Goal: Transaction & Acquisition: Purchase product/service

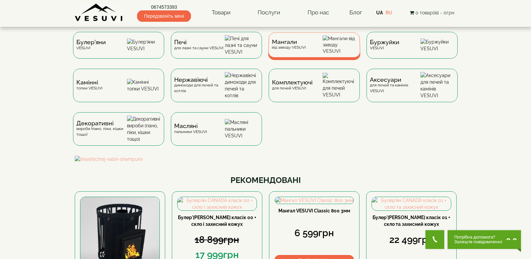
click at [316, 48] on div "Мангали від заводу VESUVI" at bounding box center [314, 44] width 92 height 25
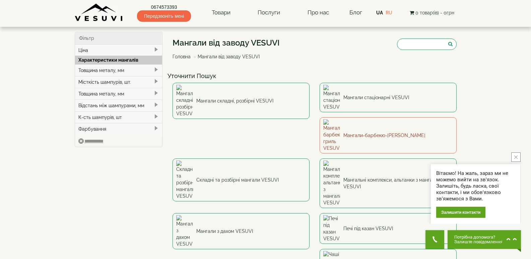
click at [320, 117] on link "Мангали-барбекю-[PERSON_NAME]" at bounding box center [388, 135] width 137 height 36
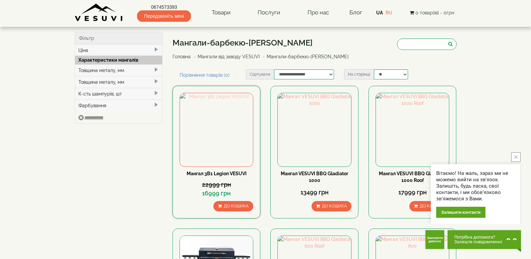
click at [210, 140] on img at bounding box center [216, 129] width 73 height 73
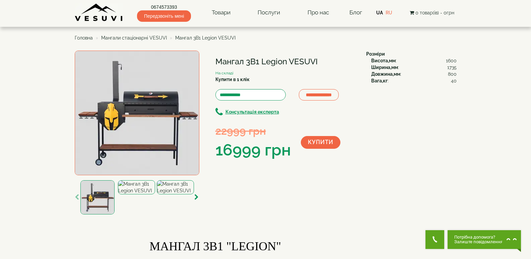
click at [131, 104] on img at bounding box center [137, 113] width 125 height 125
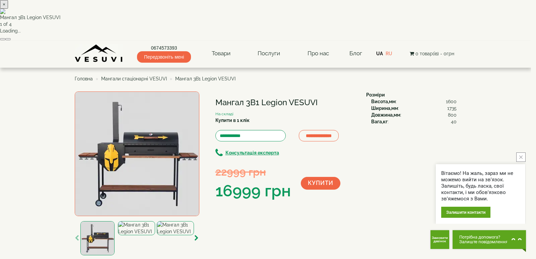
click at [521, 155] on icon "close button" at bounding box center [520, 156] width 3 height 3
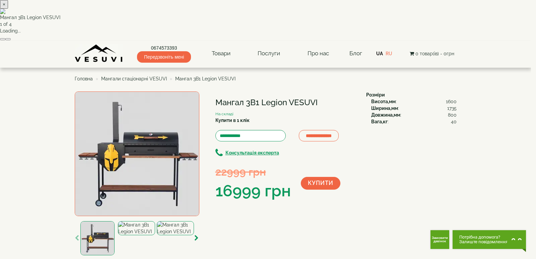
click at [11, 40] on button "button" at bounding box center [7, 39] width 5 height 2
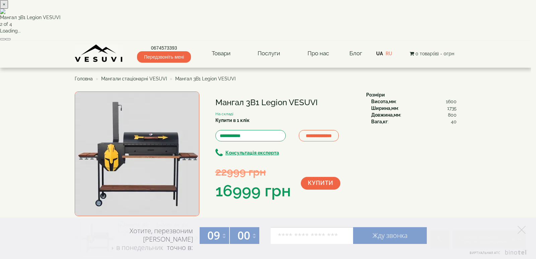
click at [11, 40] on button "button" at bounding box center [7, 39] width 5 height 2
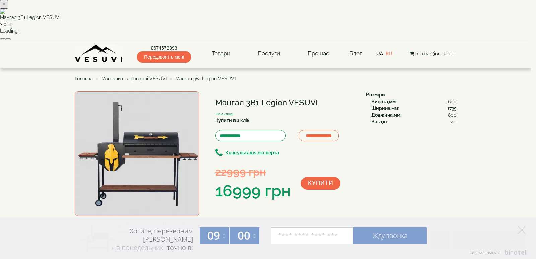
click at [11, 40] on button "button" at bounding box center [7, 39] width 5 height 2
click at [431, 41] on div "× Мангал 3В1 Legion VESUVI 1 of 4 Loading..." at bounding box center [265, 20] width 531 height 41
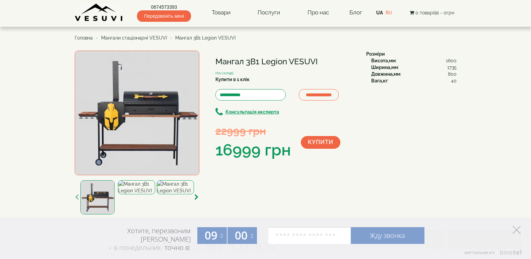
click at [514, 232] on icon at bounding box center [516, 230] width 8 height 8
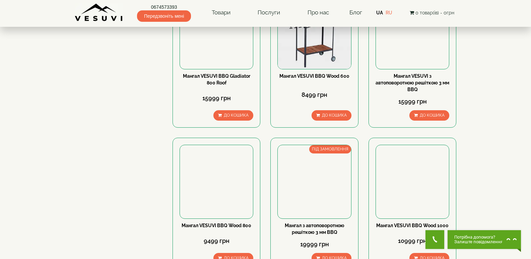
scroll to position [398, 0]
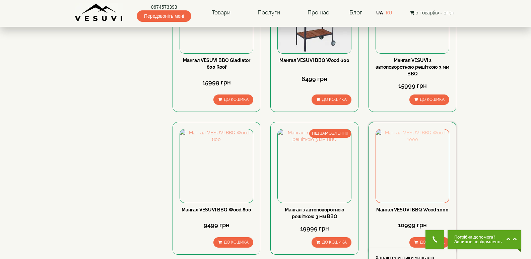
click at [411, 144] on img at bounding box center [412, 165] width 73 height 73
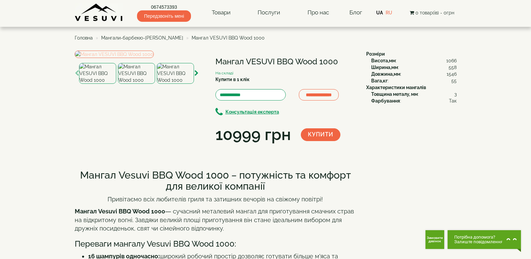
click at [137, 58] on img at bounding box center [114, 54] width 79 height 7
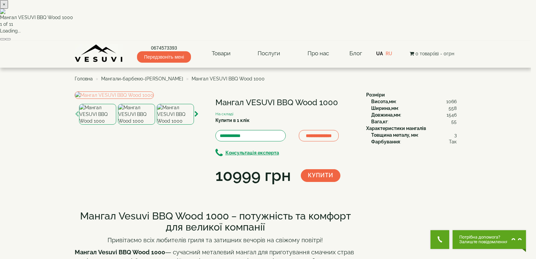
click at [11, 40] on button "button" at bounding box center [7, 39] width 5 height 2
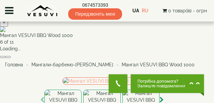
click at [167, 42] on div "× Мангал VESUVI BBQ Wood 1000 6 of 11 Loading..." at bounding box center [104, 38] width 209 height 41
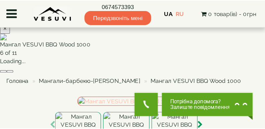
scroll to position [37, 0]
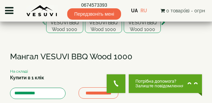
click at [14, 9] on ul at bounding box center [103, 4] width 197 height 9
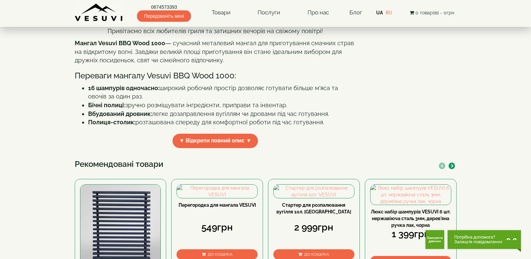
scroll to position [171, 0]
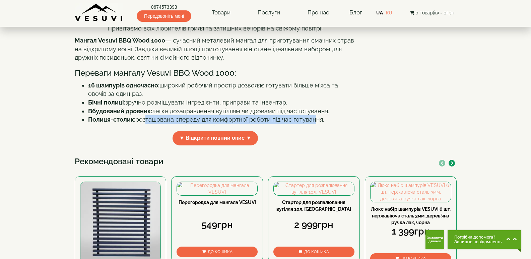
drag, startPoint x: 144, startPoint y: 189, endPoint x: 311, endPoint y: 190, distance: 166.8
click at [311, 124] on li "Полиця-столик: розташована спереду для комфортної роботи під час готування." at bounding box center [222, 119] width 268 height 9
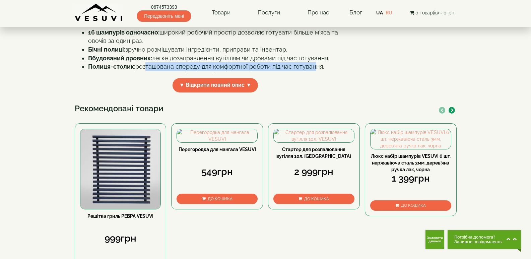
scroll to position [219, 0]
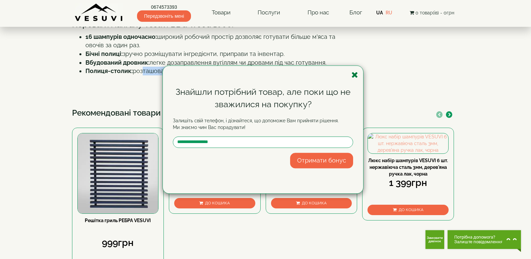
click at [352, 76] on icon "button" at bounding box center [354, 75] width 7 height 8
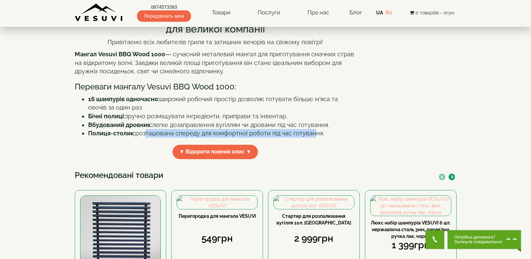
scroll to position [159, 0]
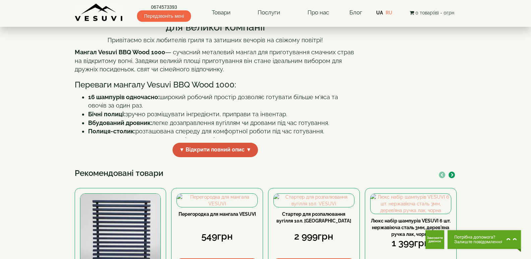
click at [239, 157] on span "▼ Відкрити повний опис ▼" at bounding box center [215, 150] width 86 height 14
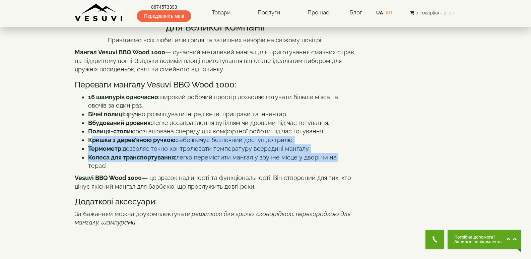
drag, startPoint x: 93, startPoint y: 210, endPoint x: 337, endPoint y: 228, distance: 244.2
click at [336, 170] on ul "16 шампурів одночасно: широкий робочий простір дозволяє готувати більше м'яса т…" at bounding box center [215, 131] width 281 height 77
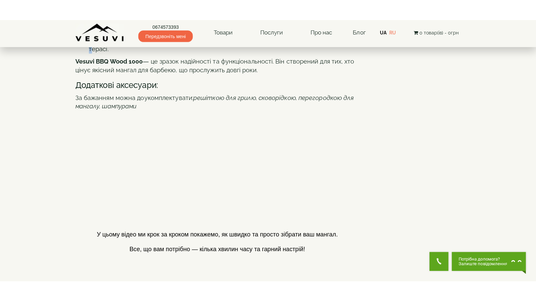
scroll to position [307, 0]
